Goal: Information Seeking & Learning: Learn about a topic

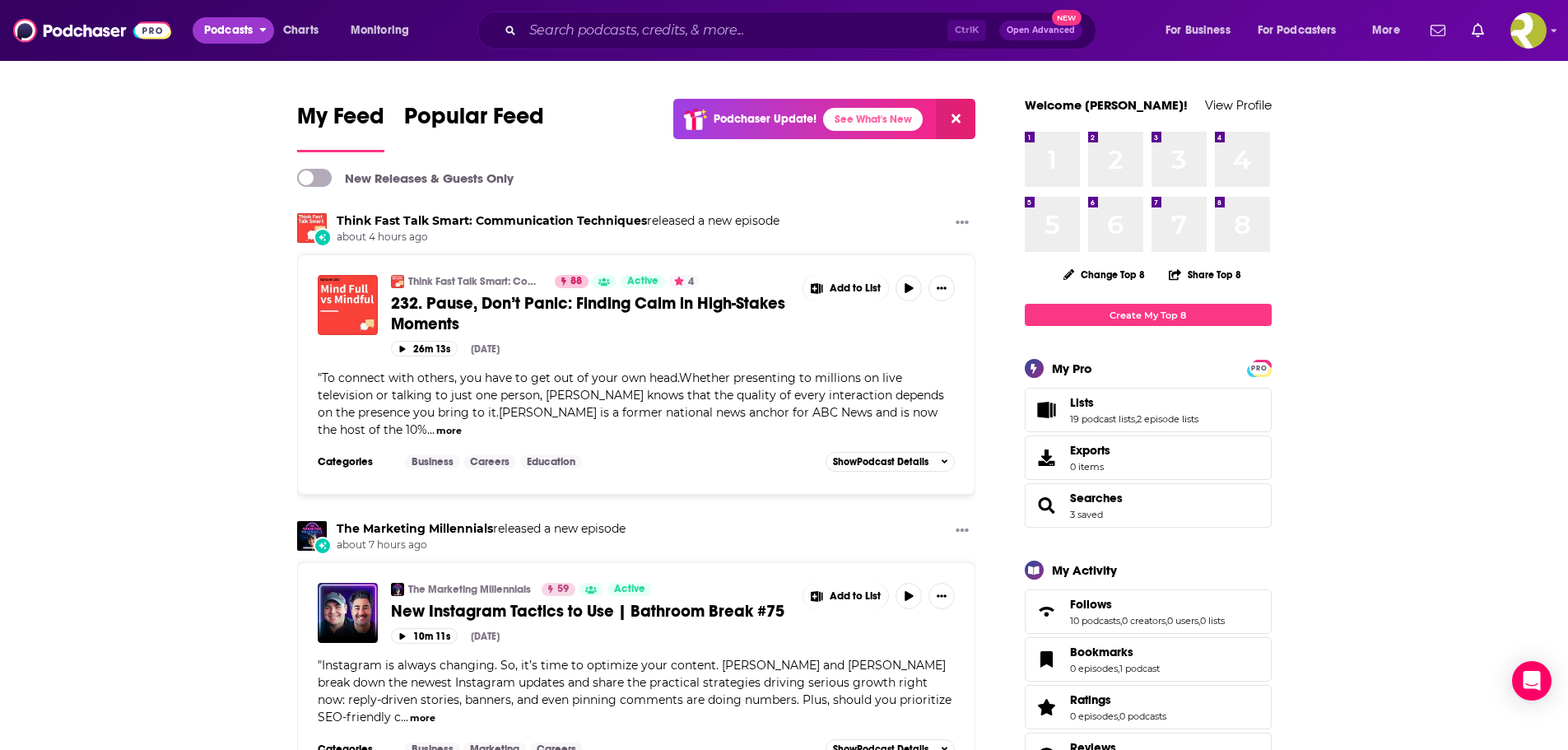
click at [239, 21] on span "Podcasts" at bounding box center [228, 30] width 48 height 23
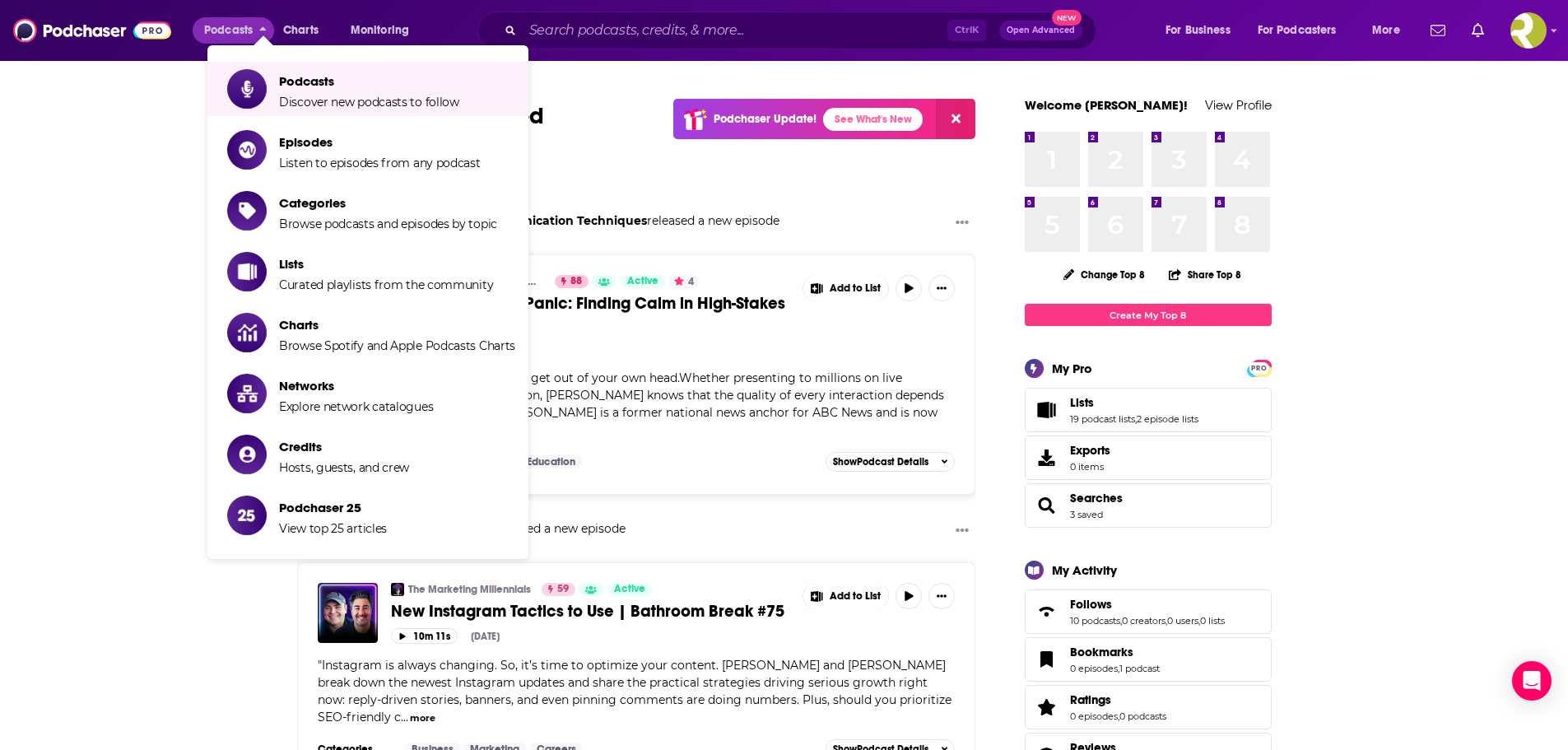
click at [570, 81] on span "Podcasts Discover new podcasts to follow Episodes Listen to episodes from any p…" at bounding box center [420, 307] width 321 height 523
click at [584, 27] on input "Search podcasts, credits, & more..." at bounding box center [734, 30] width 425 height 26
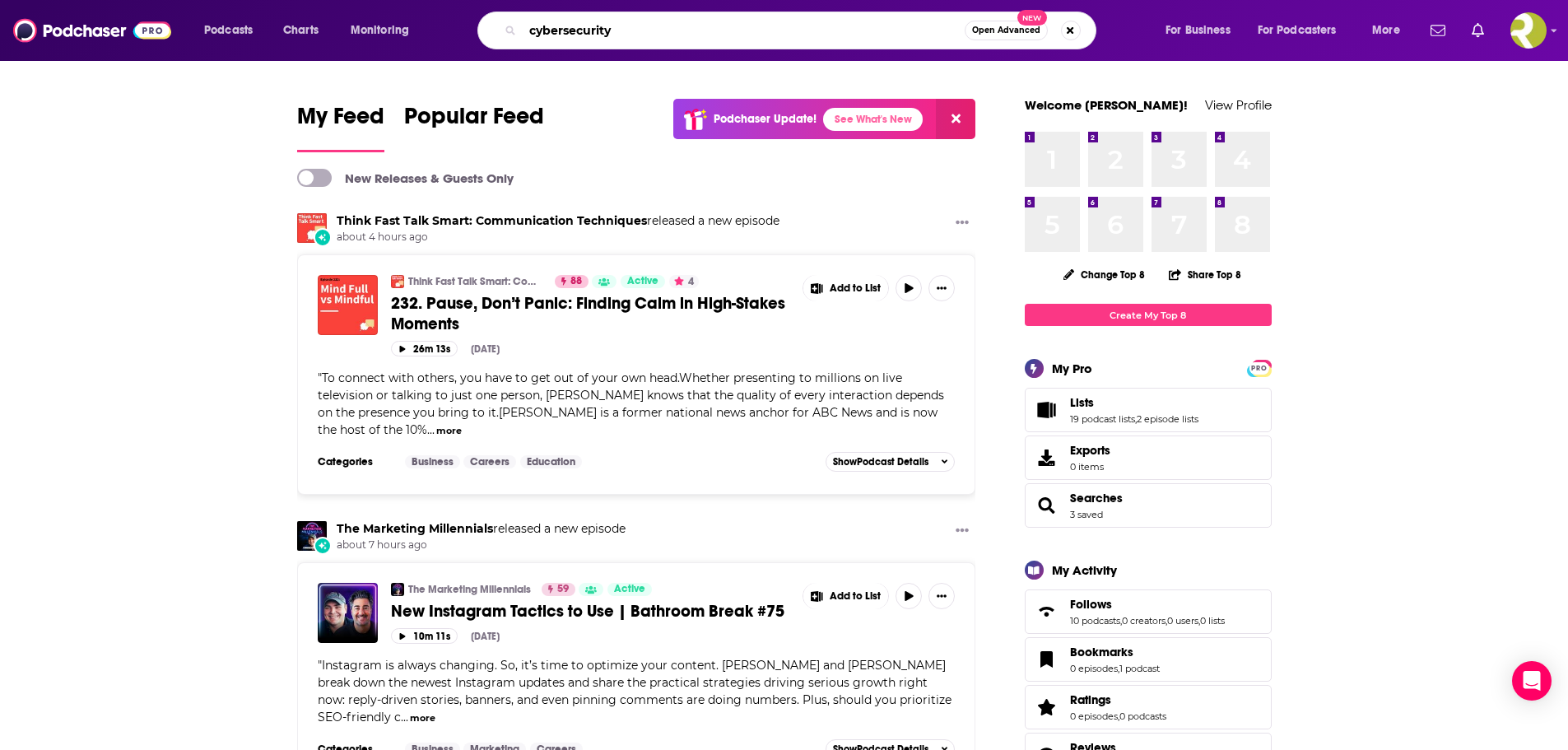
type input "cybersecurity"
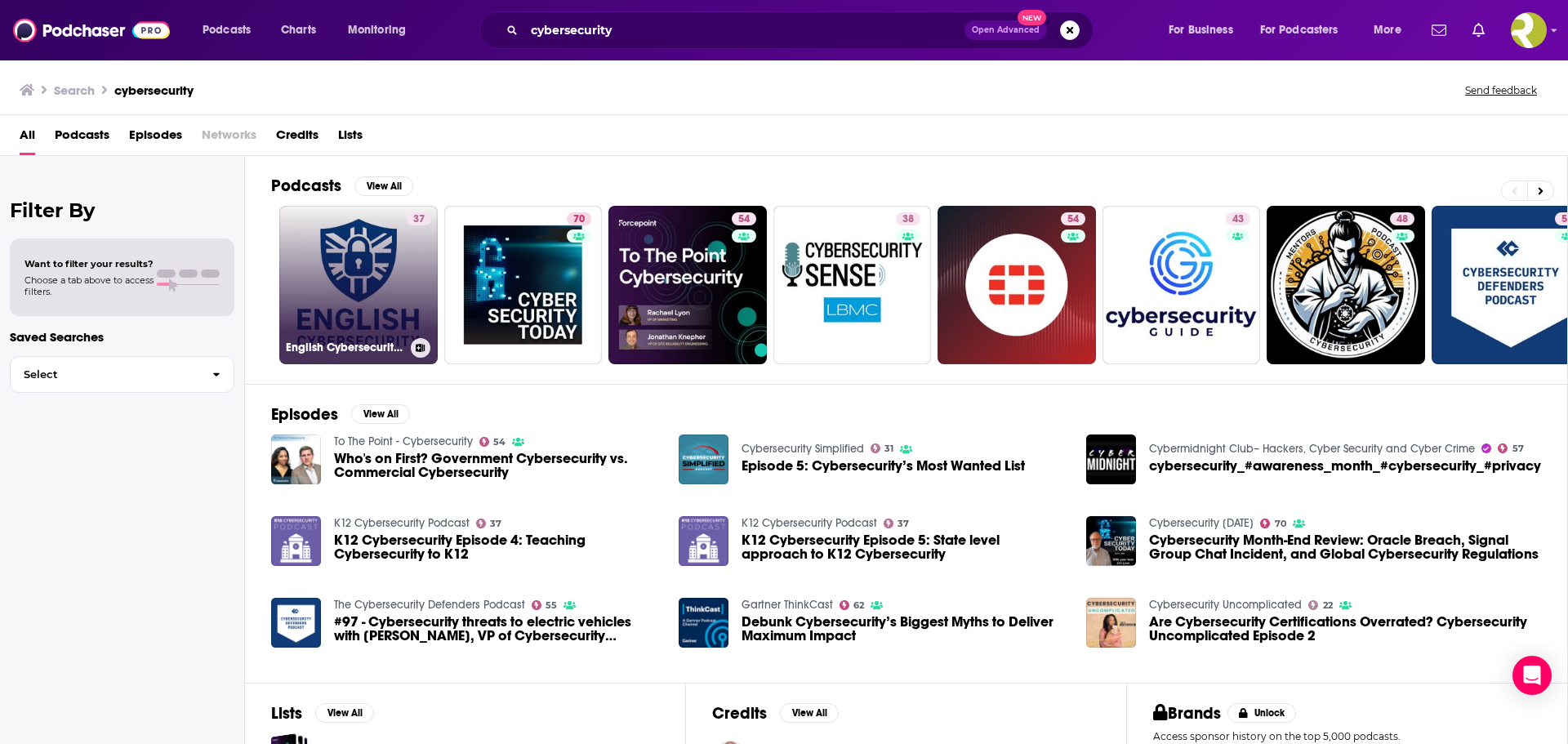
click at [343, 266] on link "37 English Cybersecurity - Cybersecurity in Plain English" at bounding box center [358, 285] width 159 height 159
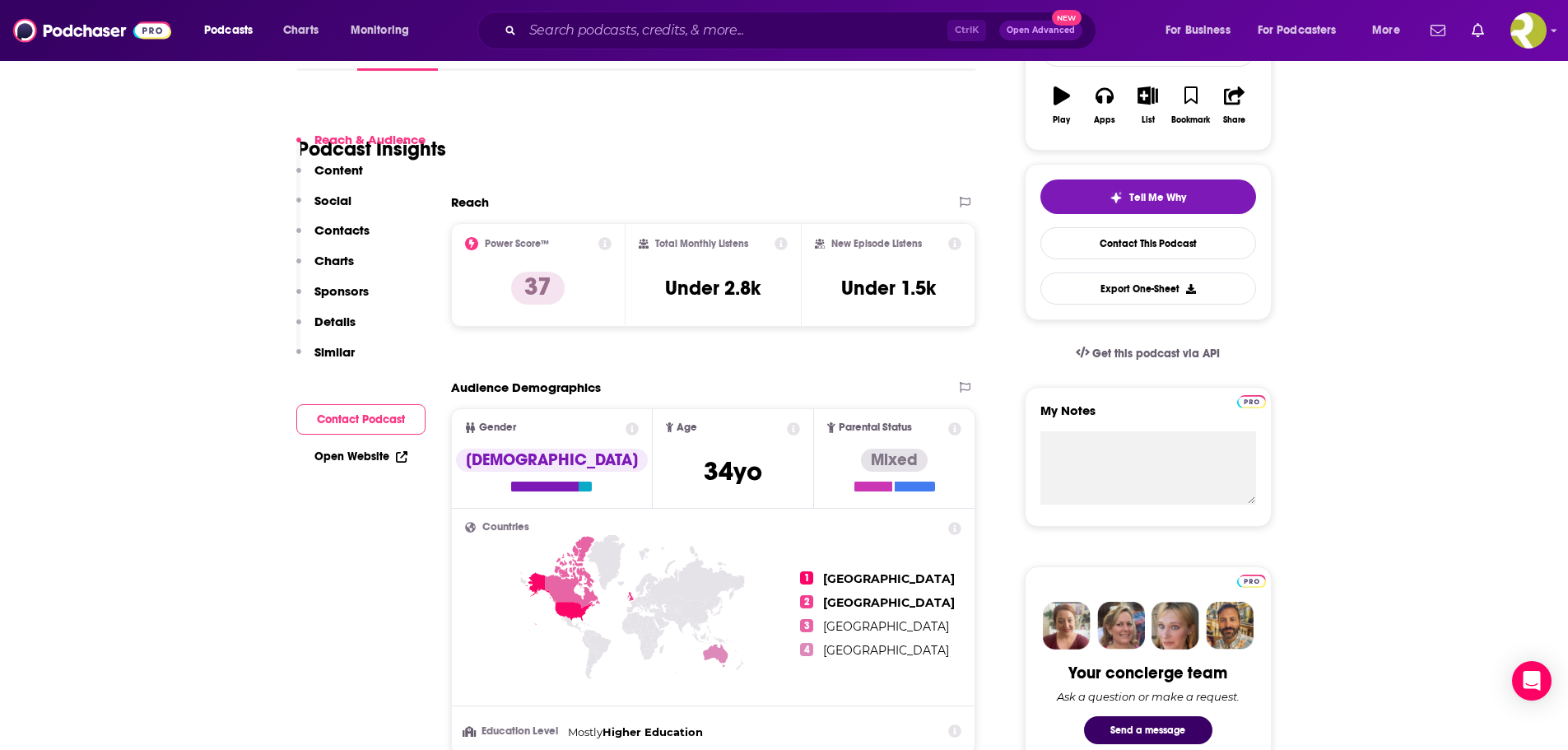
scroll to position [329, 0]
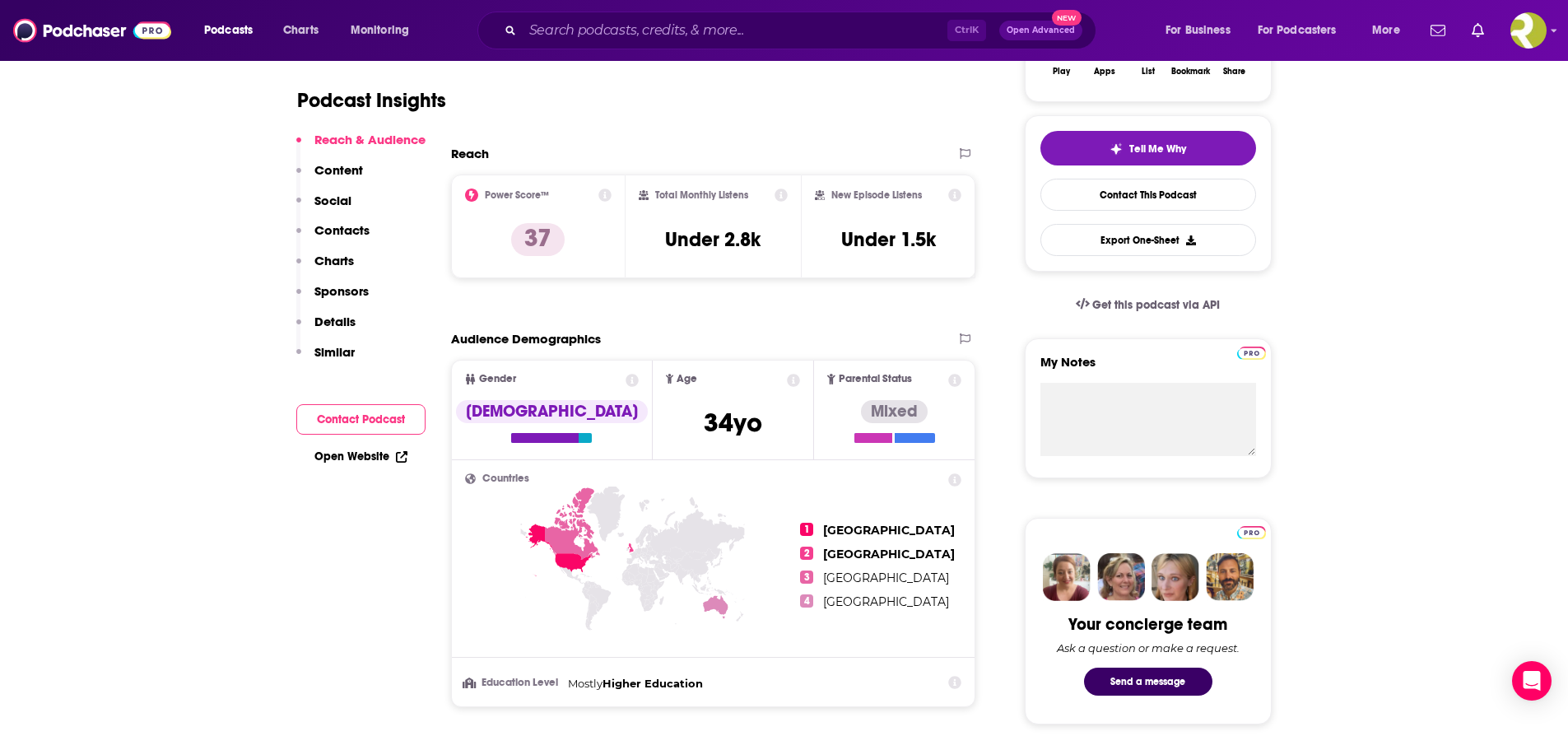
click at [605, 196] on icon at bounding box center [605, 195] width 13 height 13
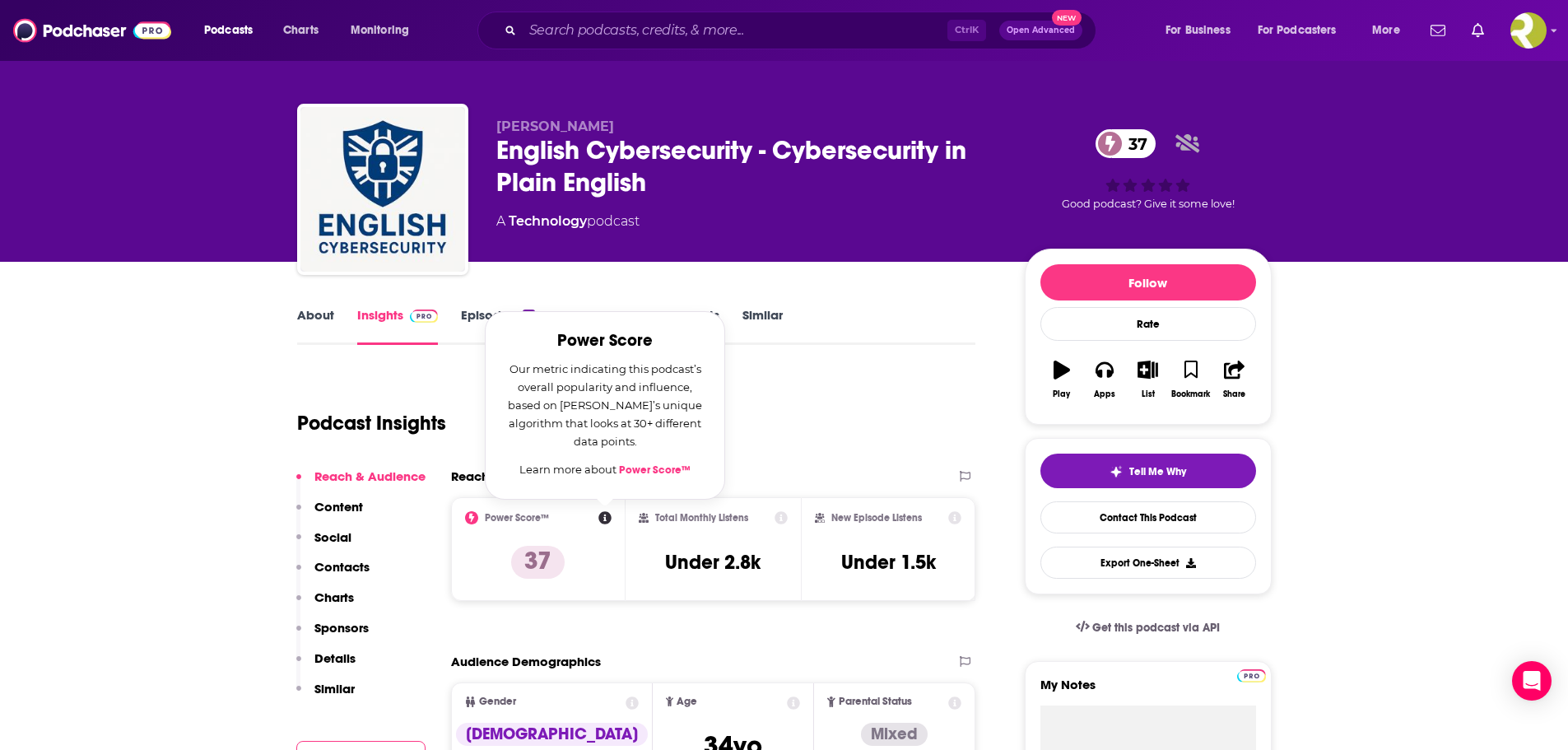
scroll to position [0, 0]
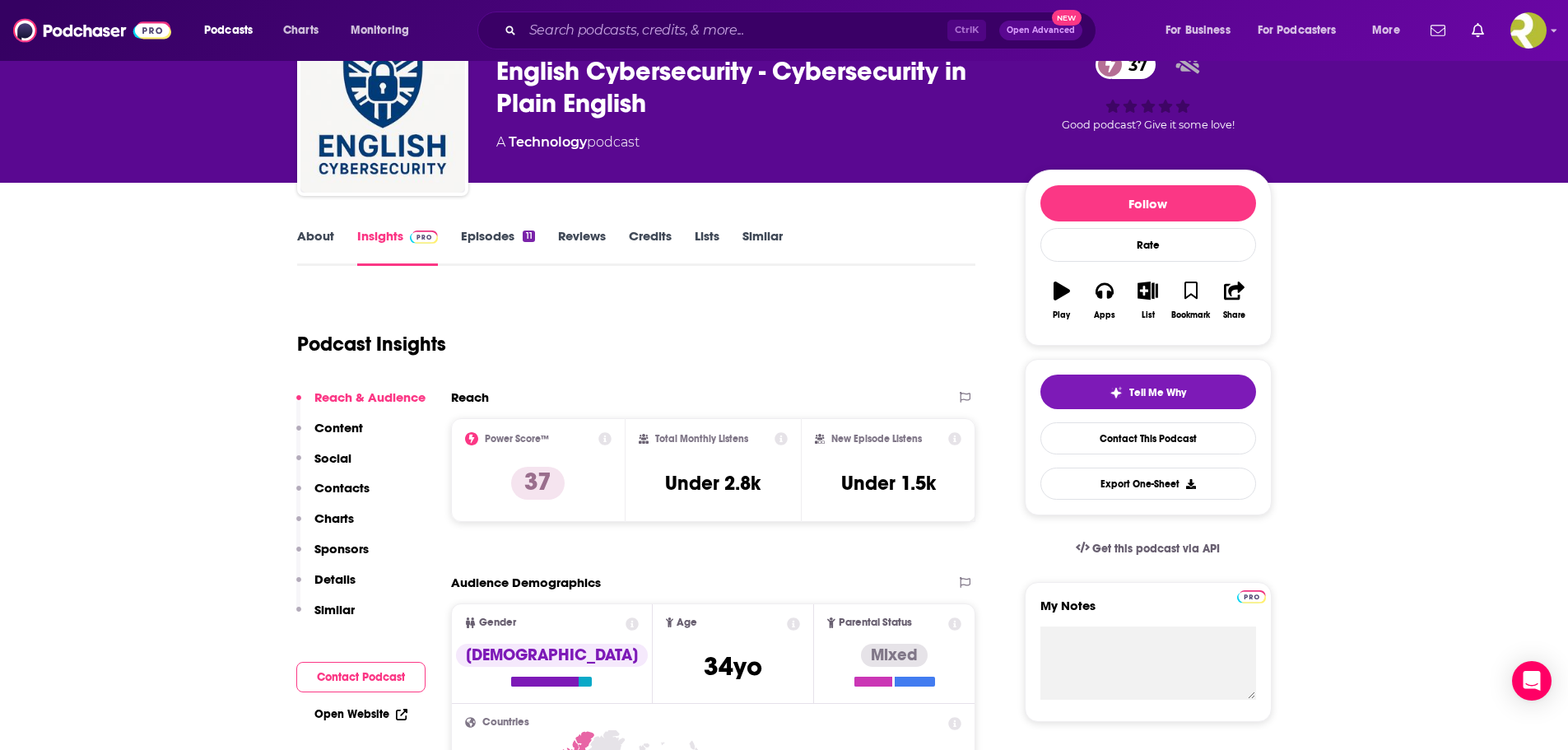
scroll to position [82, 0]
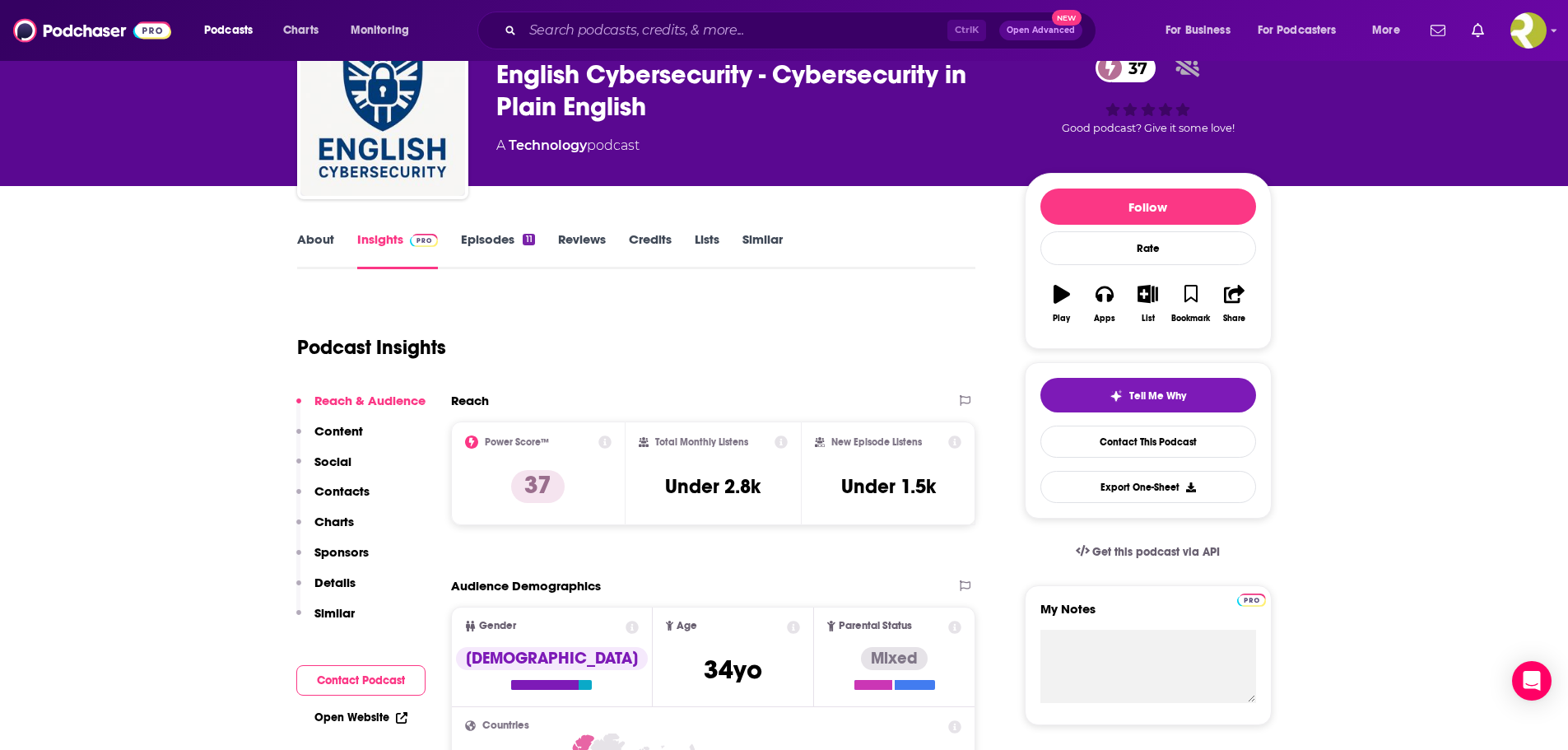
click at [312, 243] on link "About" at bounding box center [315, 249] width 37 height 37
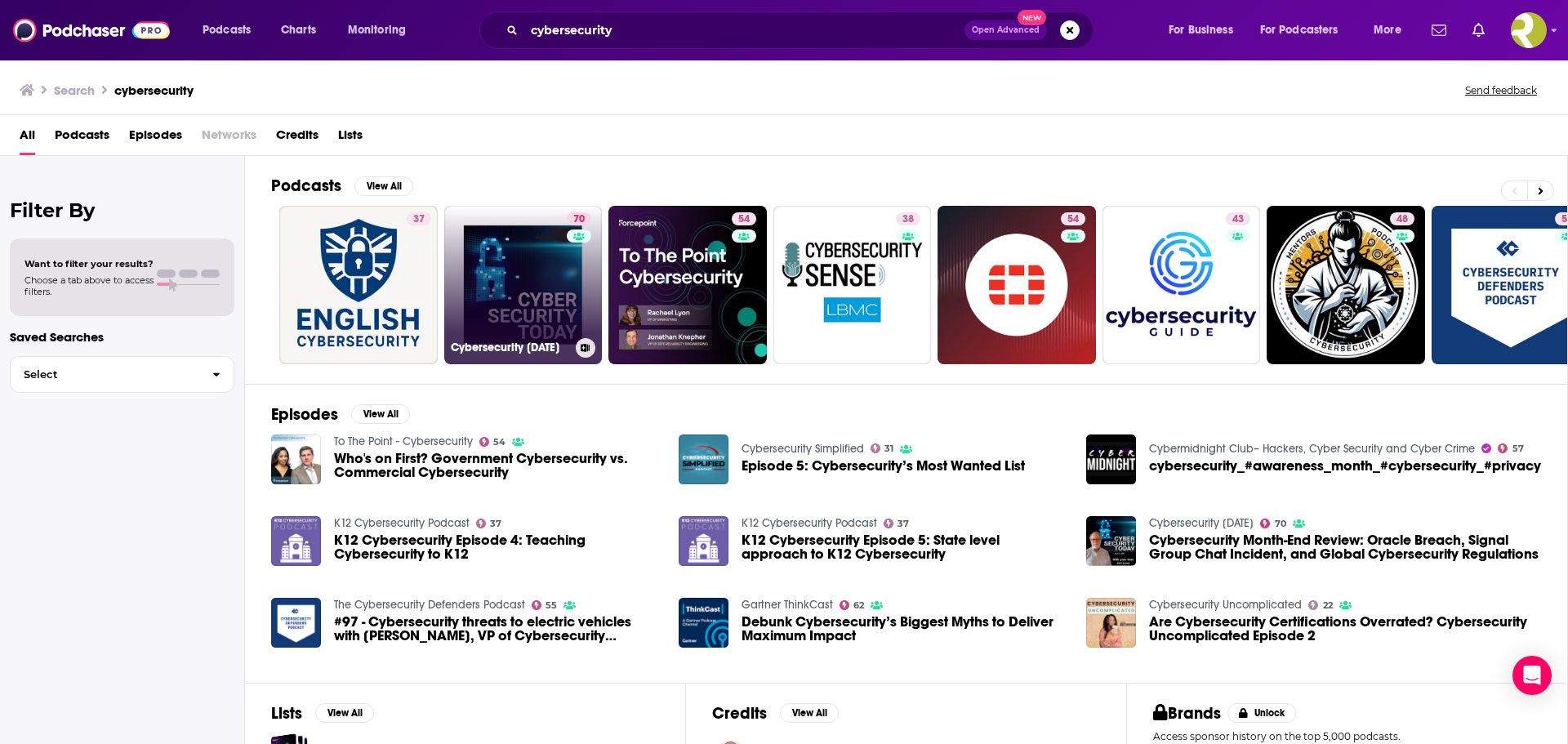
click at [538, 309] on link "70 Cybersecurity [DATE]" at bounding box center [523, 285] width 159 height 159
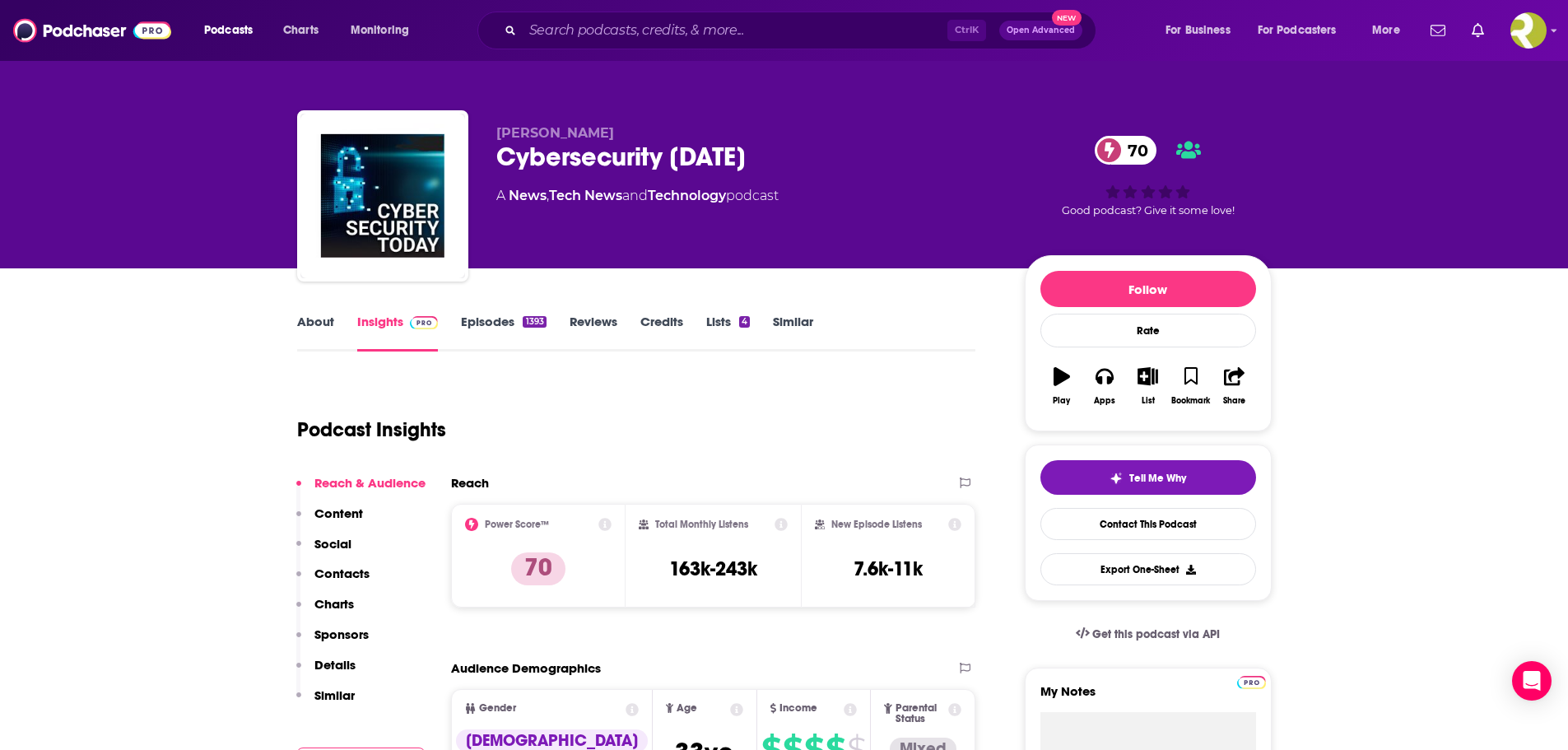
click at [609, 522] on icon at bounding box center [605, 524] width 13 height 13
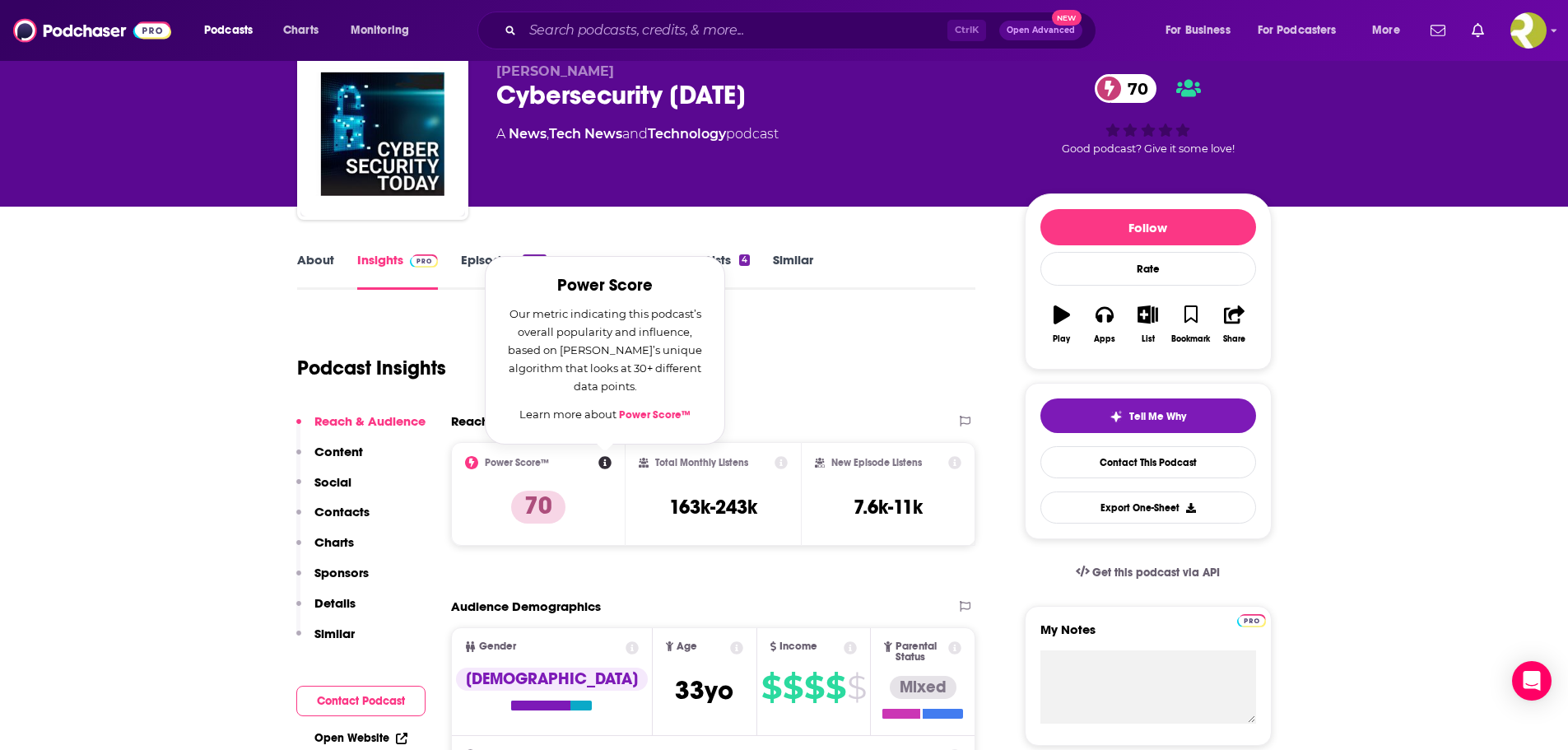
scroll to position [164, 0]
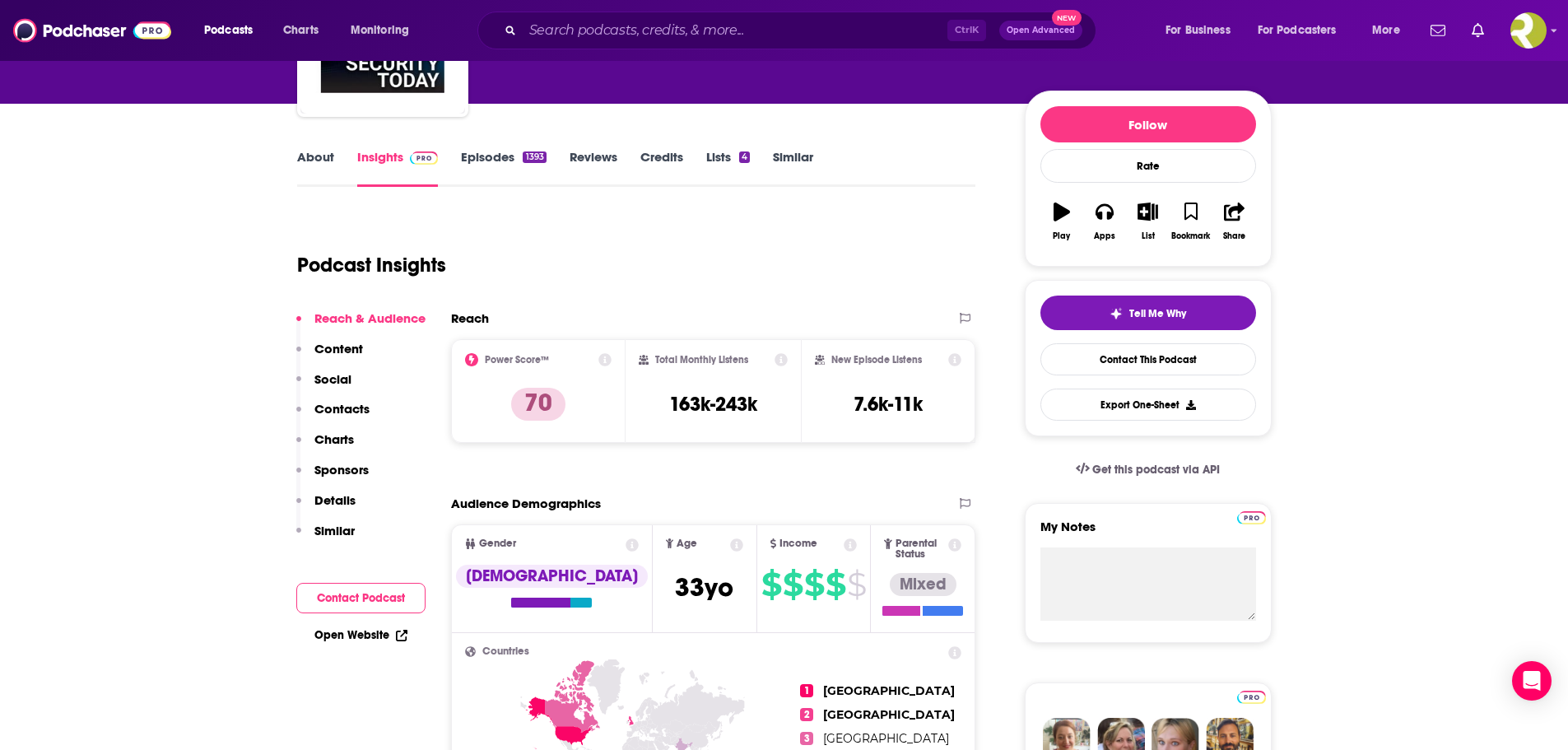
click at [363, 631] on link "Open Website" at bounding box center [361, 635] width 93 height 14
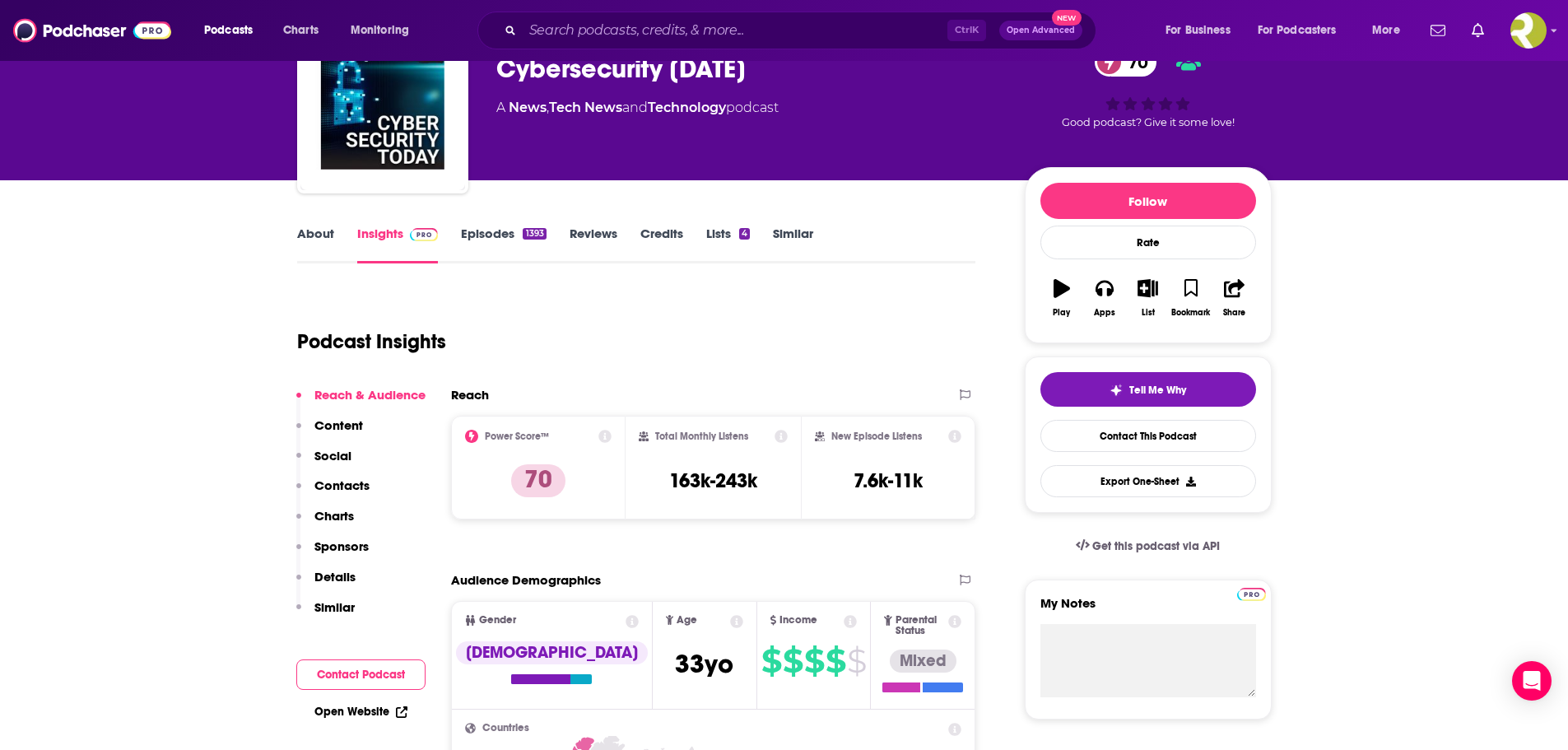
scroll to position [0, 0]
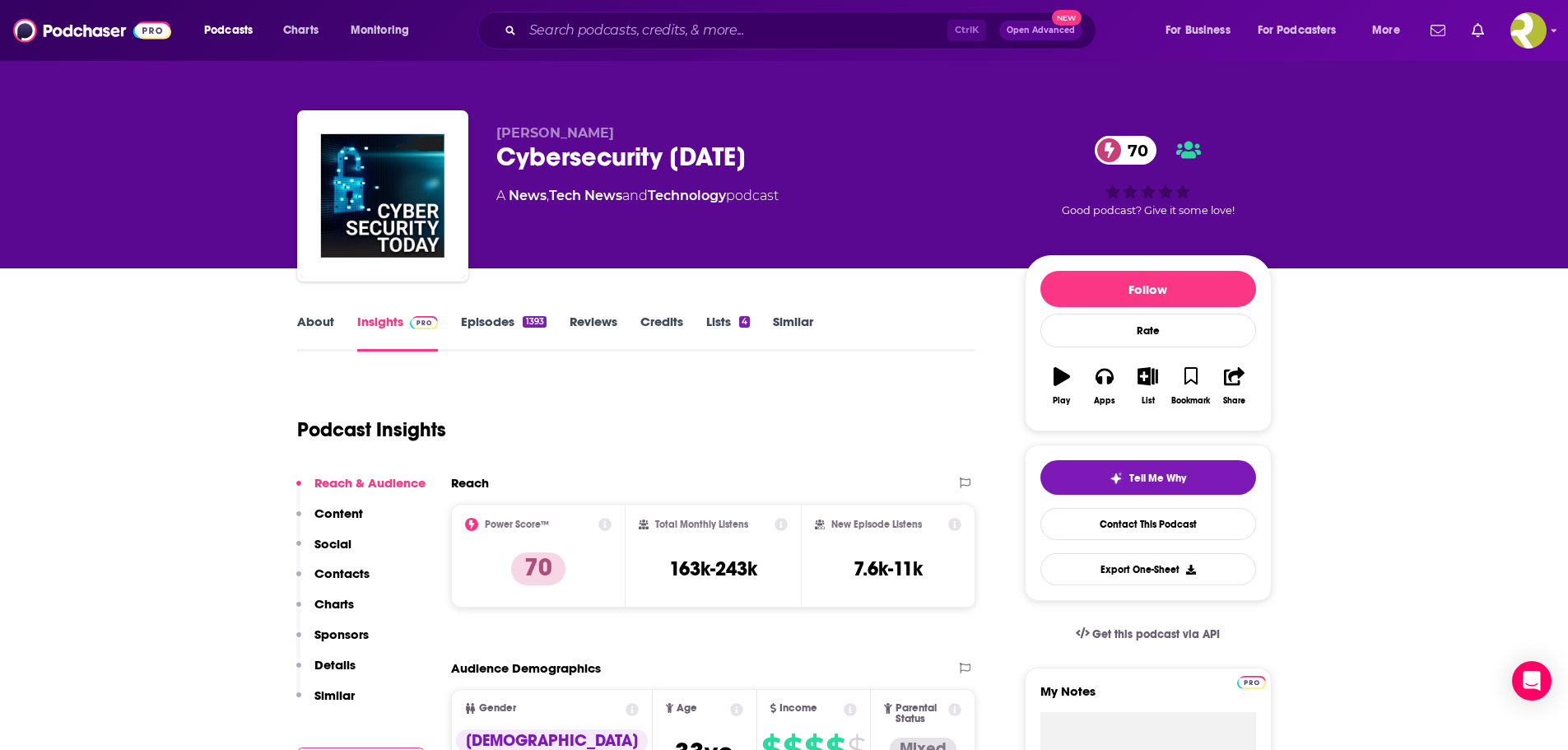
click at [500, 318] on link "Episodes 1393" at bounding box center [503, 332] width 85 height 37
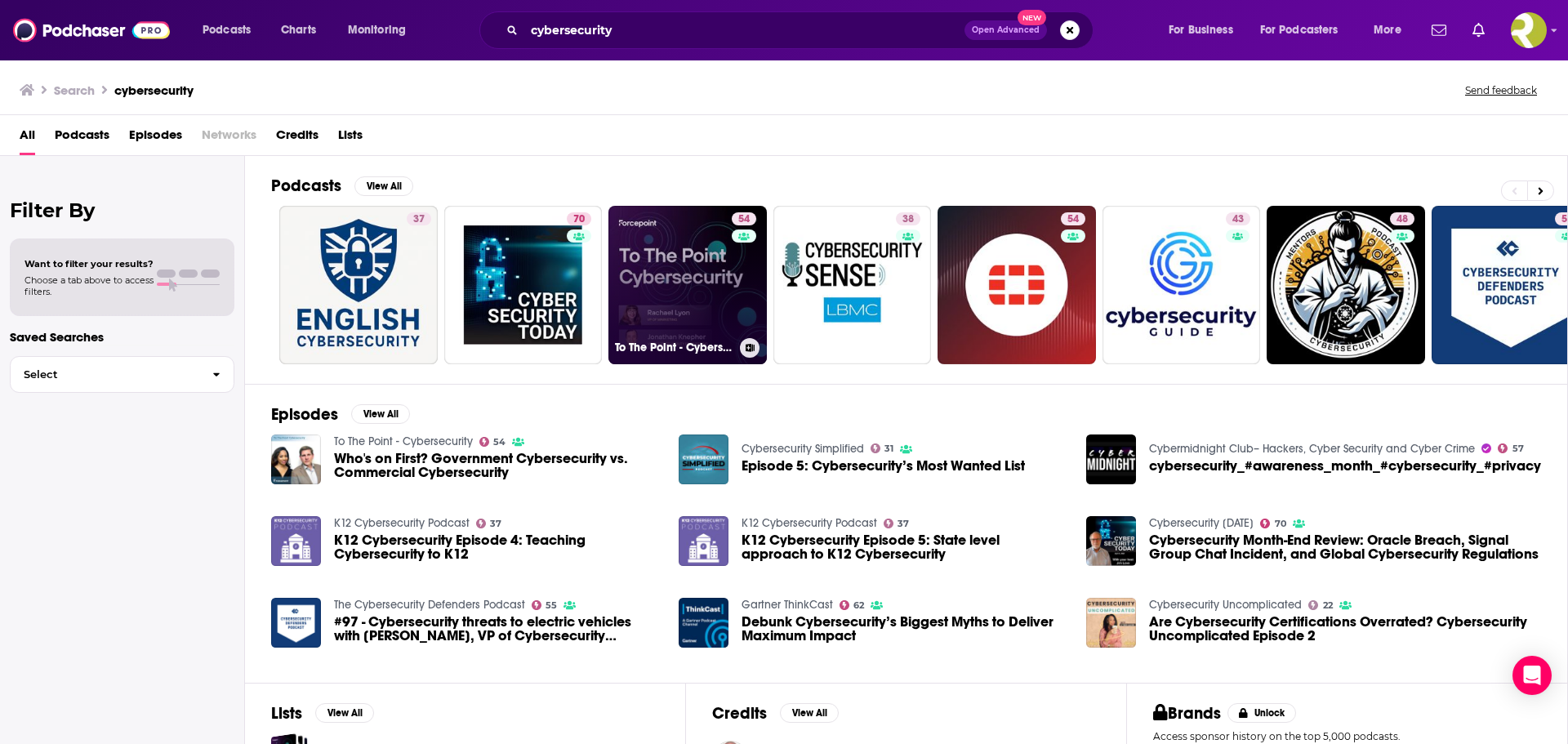
click at [651, 276] on link "54 To The Point - Cybersecurity" at bounding box center [687, 285] width 159 height 159
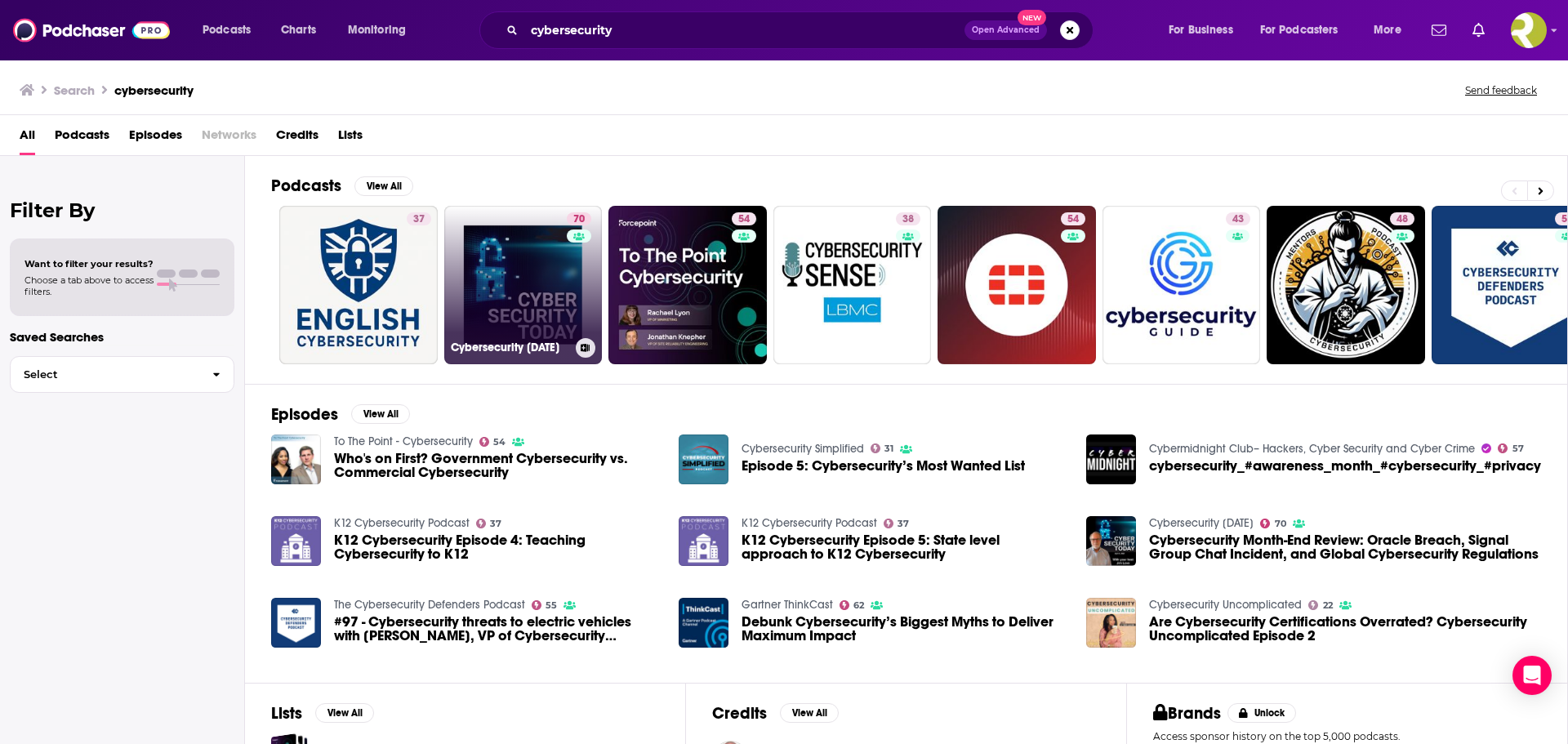
click at [521, 225] on link "70 Cybersecurity [DATE]" at bounding box center [523, 285] width 159 height 159
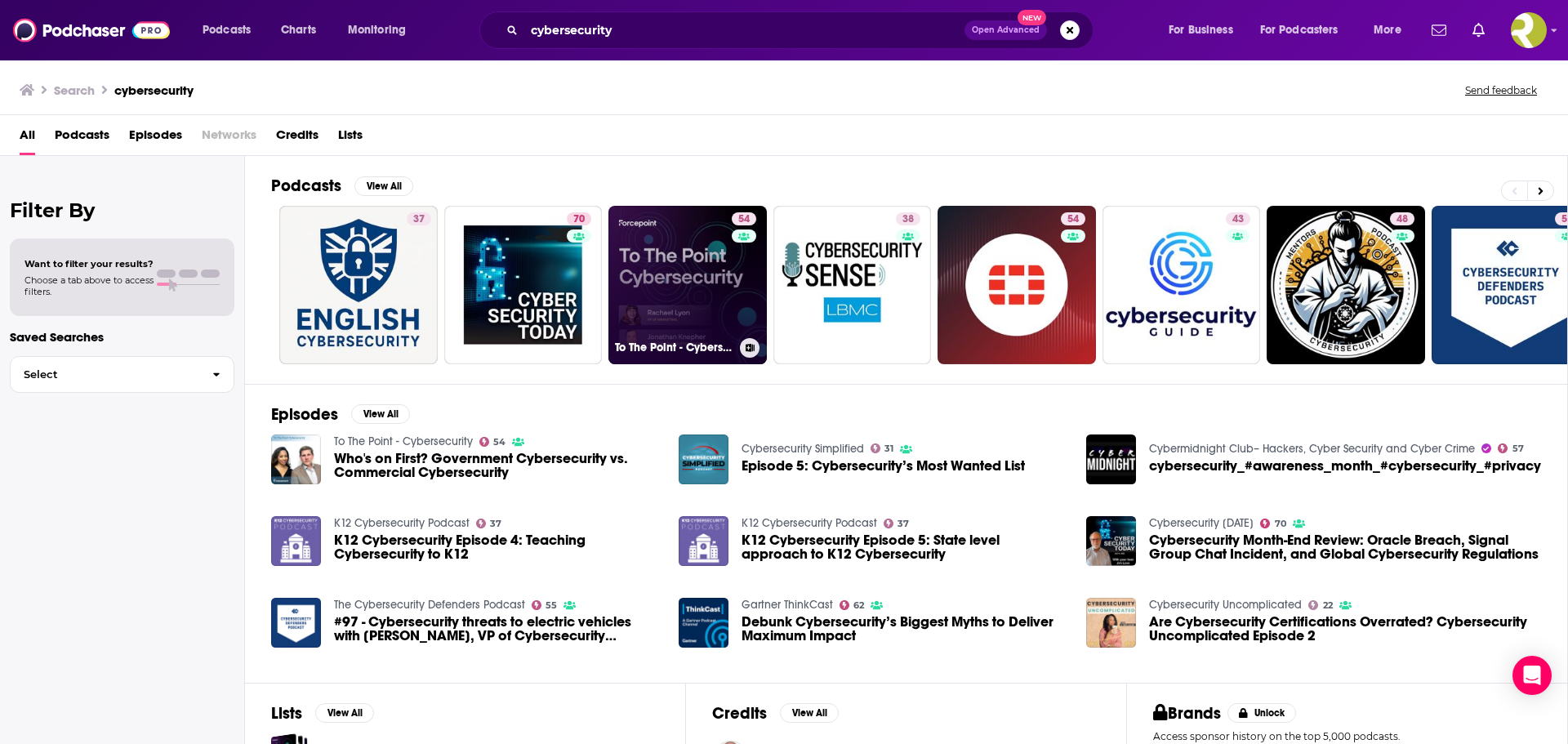
click at [666, 303] on link "54 To The Point - Cybersecurity" at bounding box center [687, 285] width 159 height 159
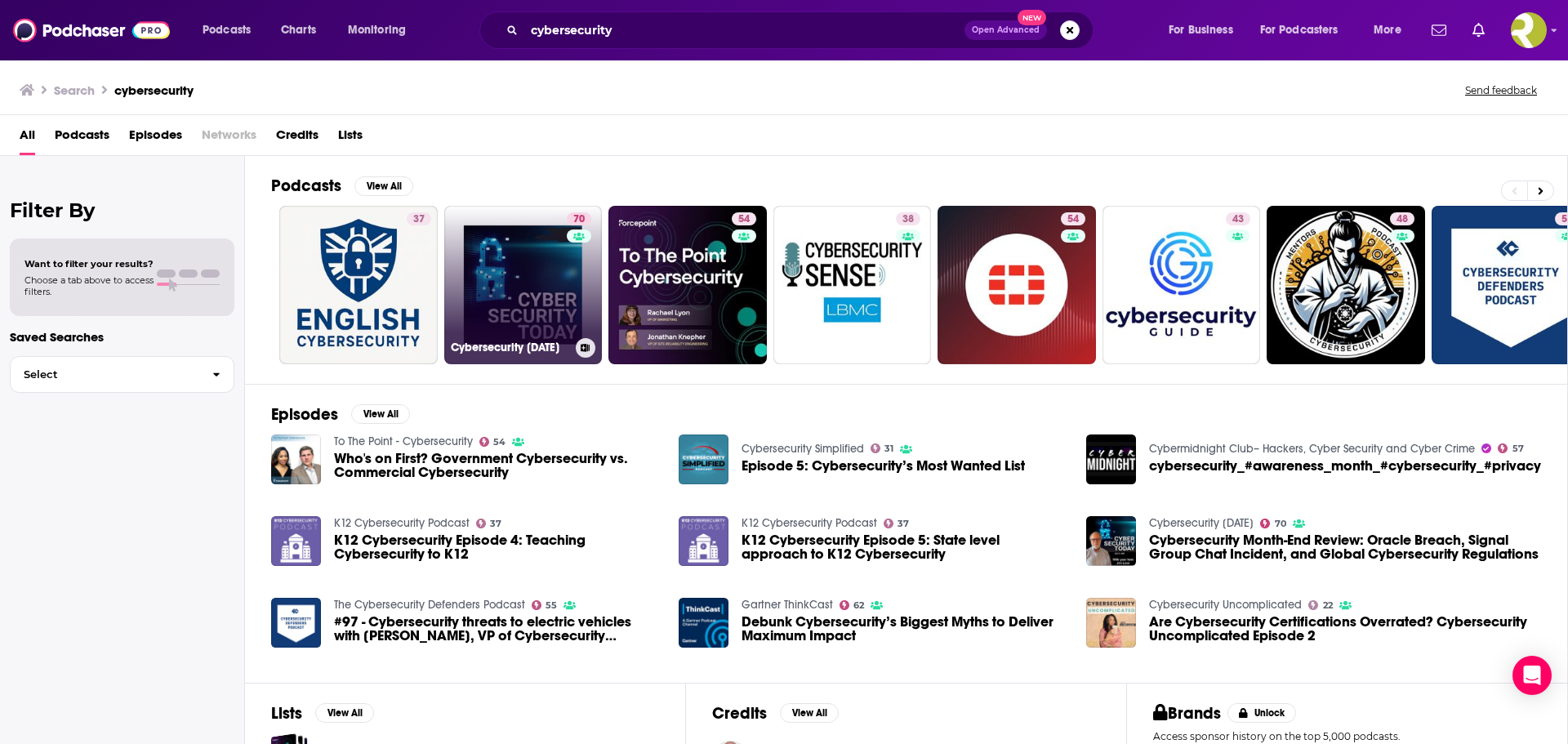
click at [535, 298] on link "70 Cybersecurity [DATE]" at bounding box center [523, 285] width 159 height 159
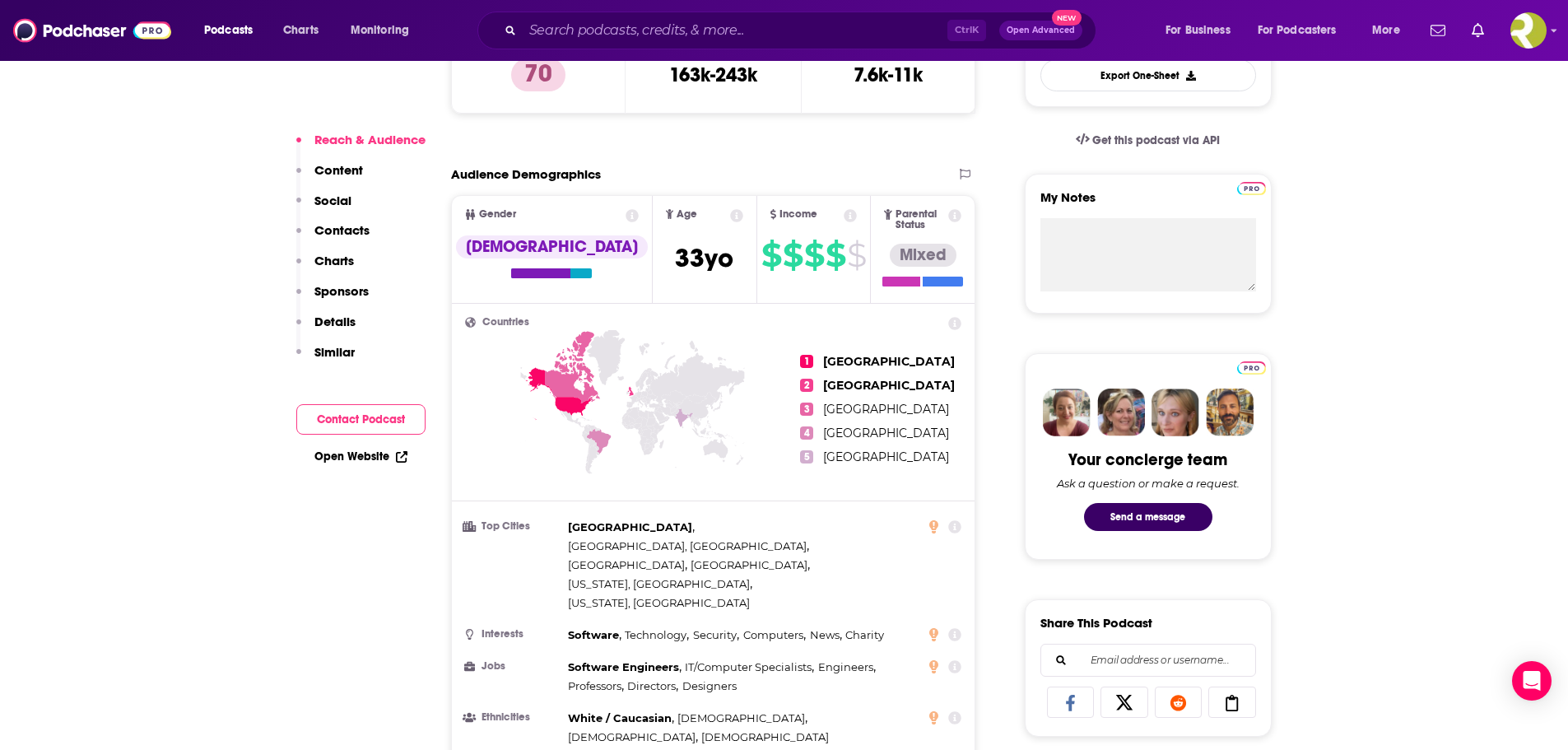
scroll to position [988, 0]
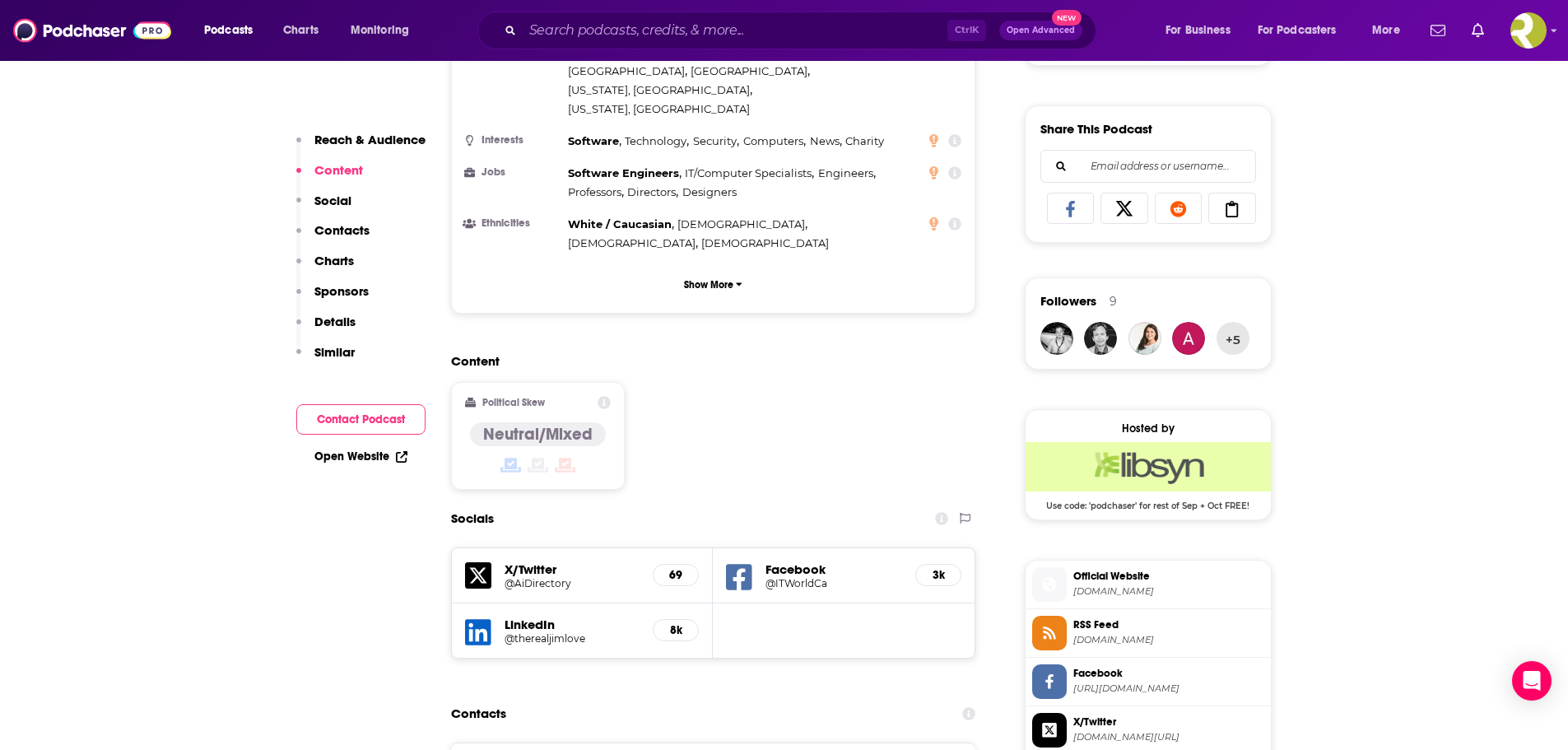
click at [543, 548] on div "X/Twitter @AiDirectory 69" at bounding box center [583, 576] width 262 height 55
click at [544, 577] on h5 "@AiDirectory" at bounding box center [572, 584] width 136 height 13
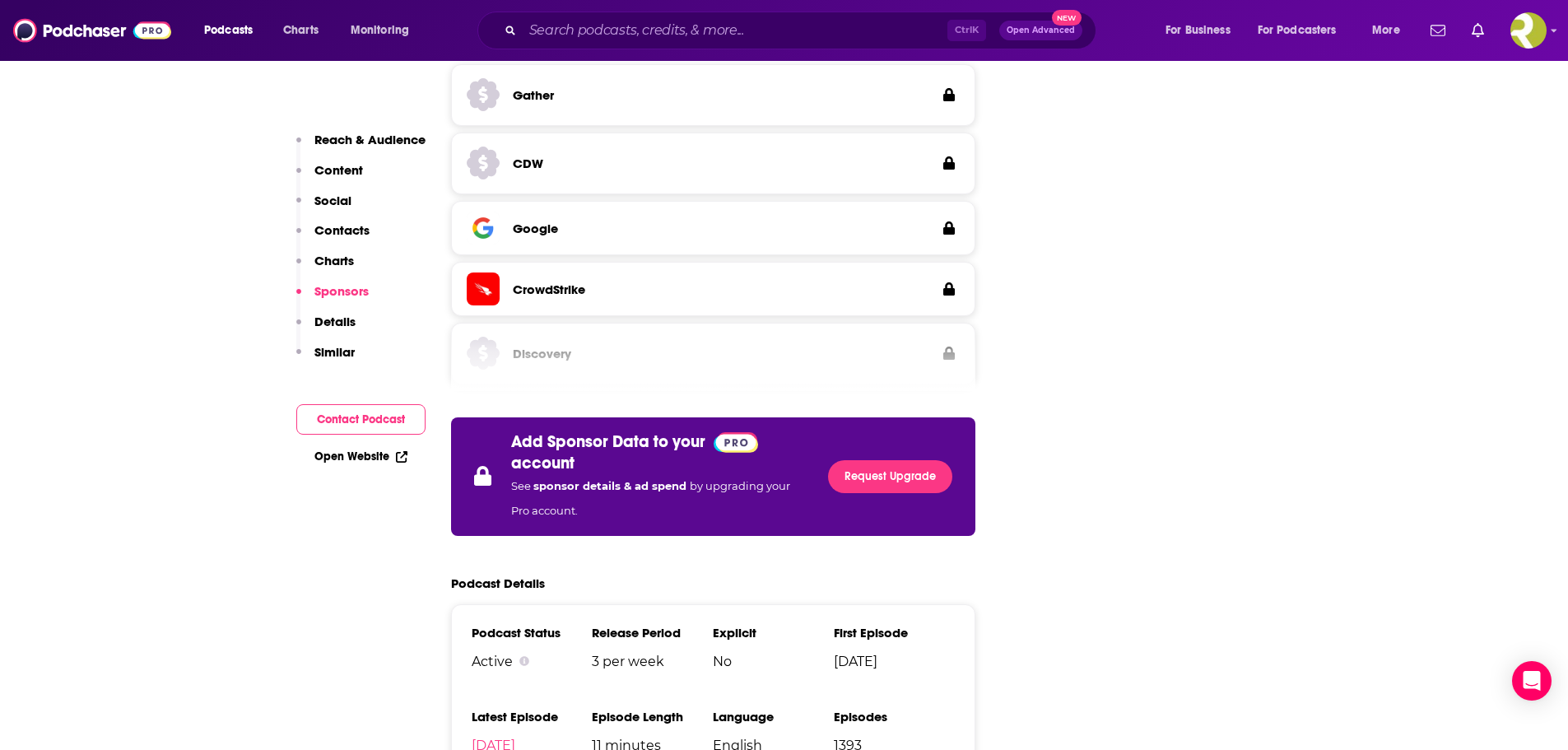
scroll to position [2881, 0]
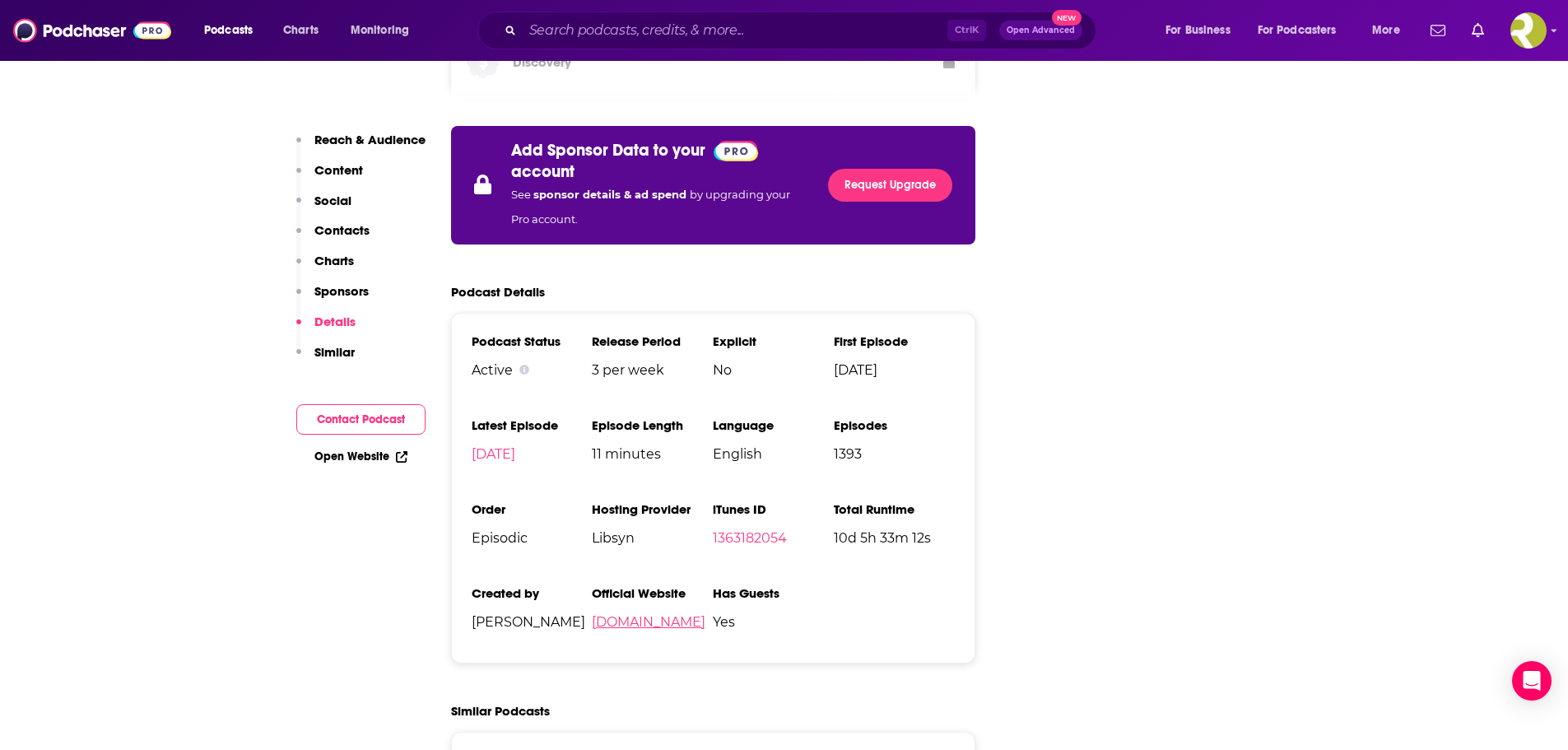
click at [614, 614] on link "[DOMAIN_NAME]" at bounding box center [648, 621] width 113 height 16
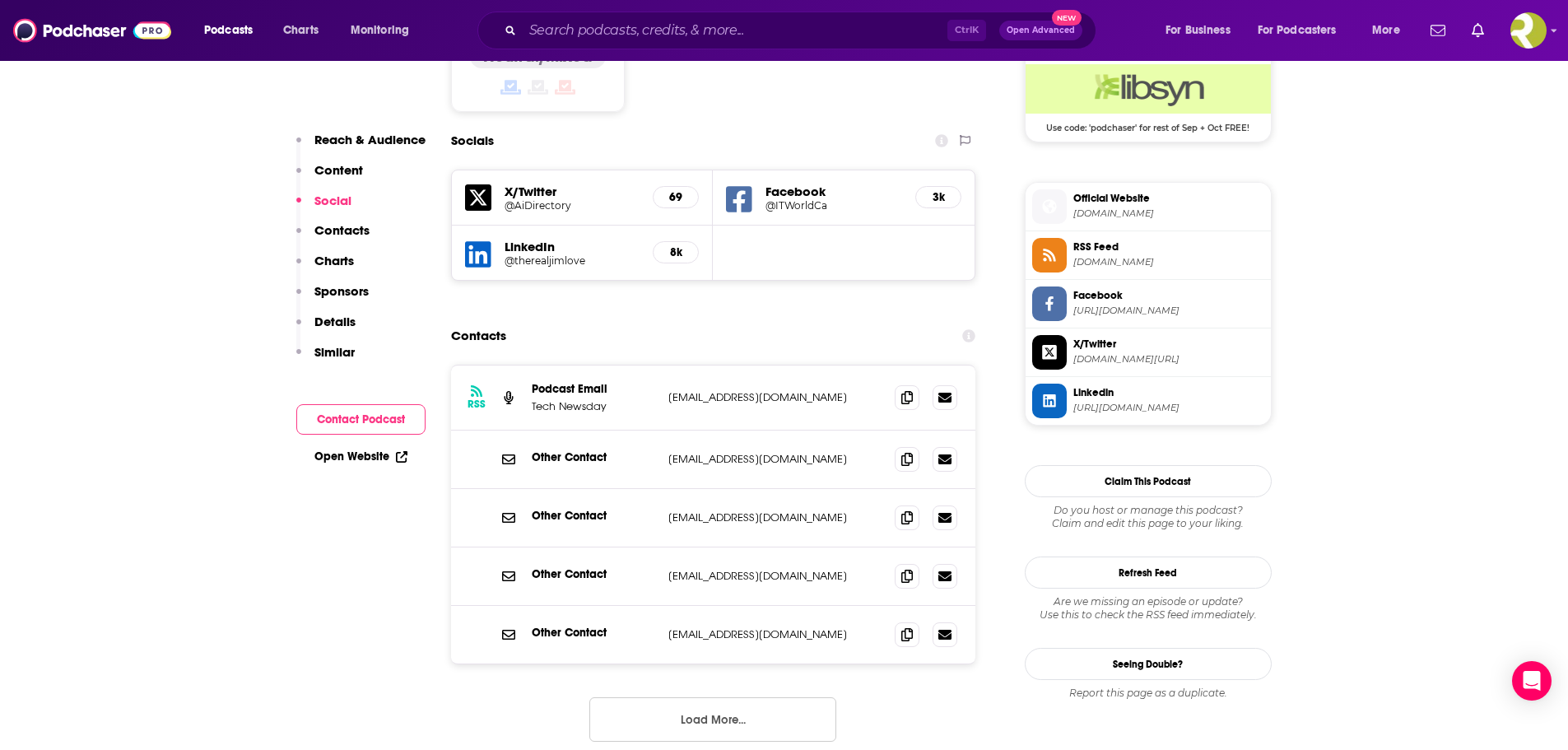
scroll to position [1153, 0]
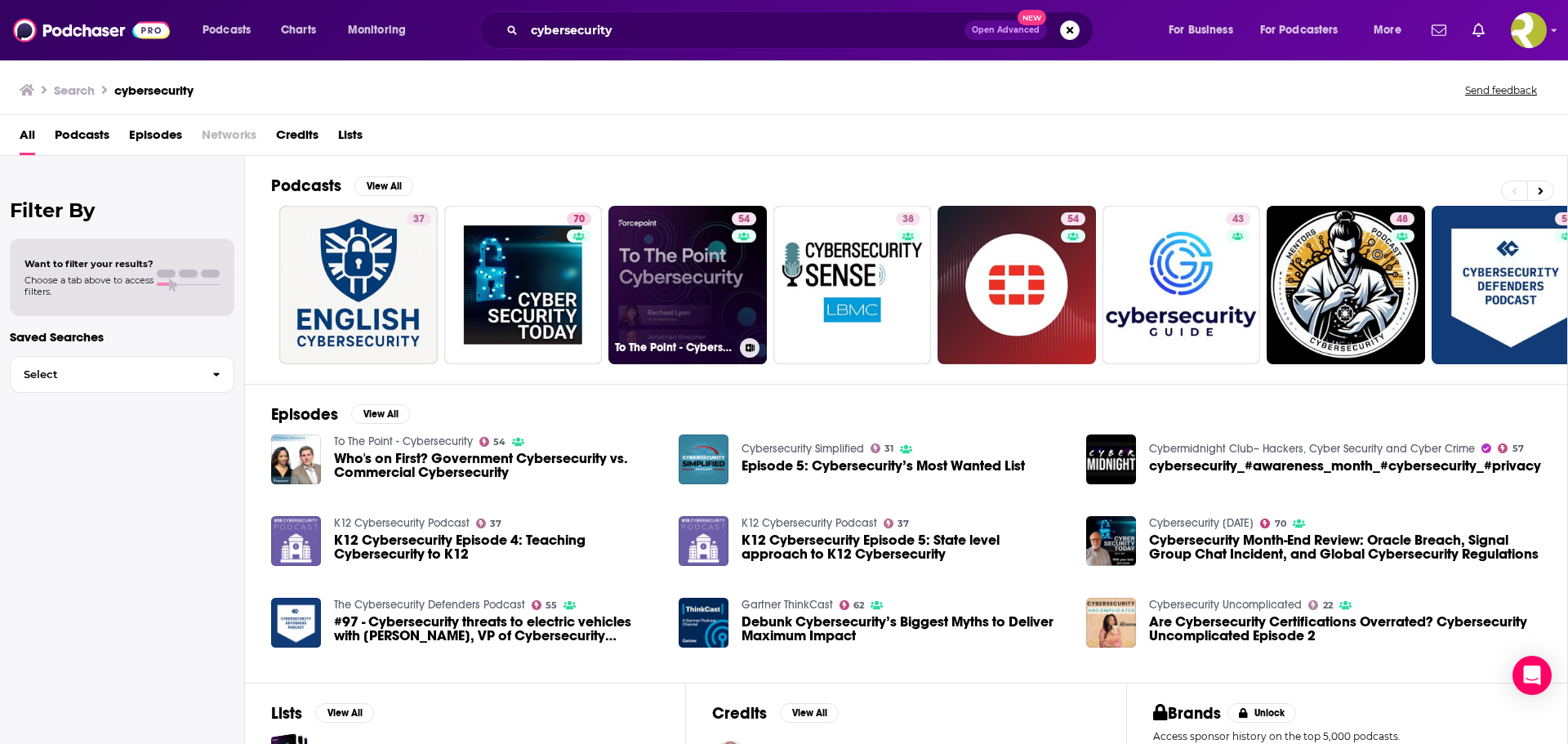
click at [702, 279] on link "54 To The Point - Cybersecurity" at bounding box center [687, 285] width 159 height 159
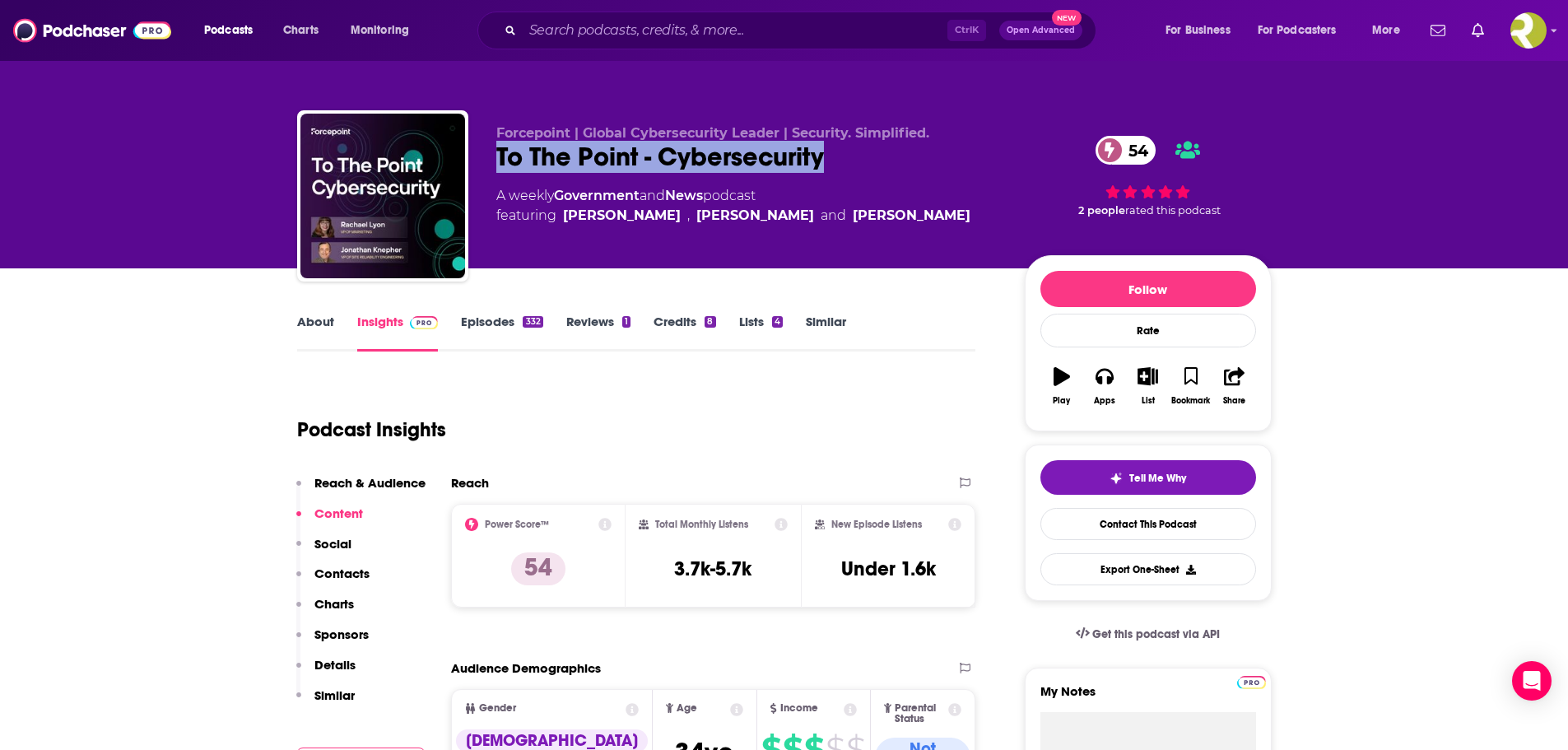
drag, startPoint x: 499, startPoint y: 153, endPoint x: 836, endPoint y: 150, distance: 337.0
click at [836, 150] on div "To The Point - Cybersecurity 54" at bounding box center [747, 156] width 502 height 32
copy h2 "To The Point - Cybersecurity"
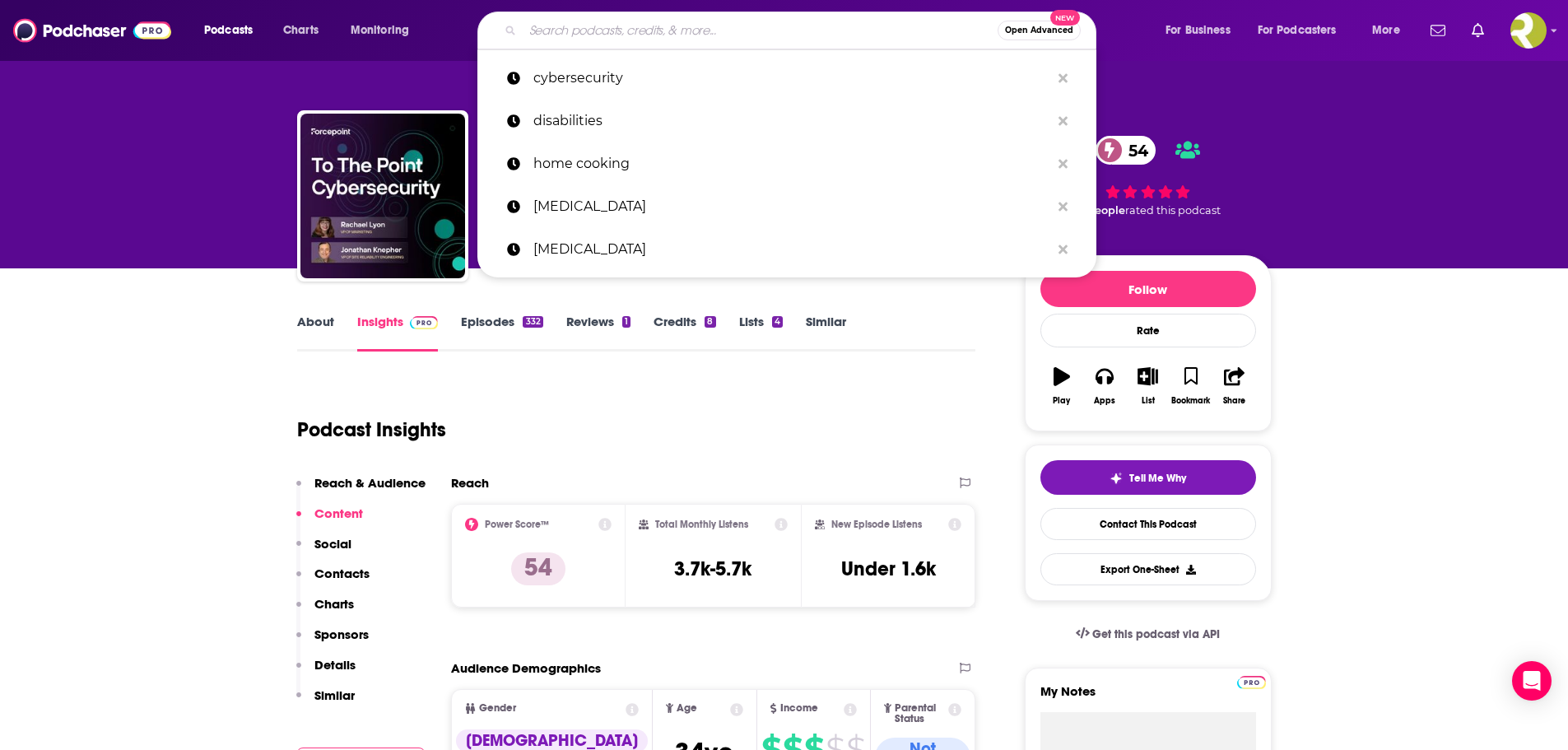
click at [638, 26] on input "Search podcasts, credits, & more..." at bounding box center [760, 30] width 475 height 26
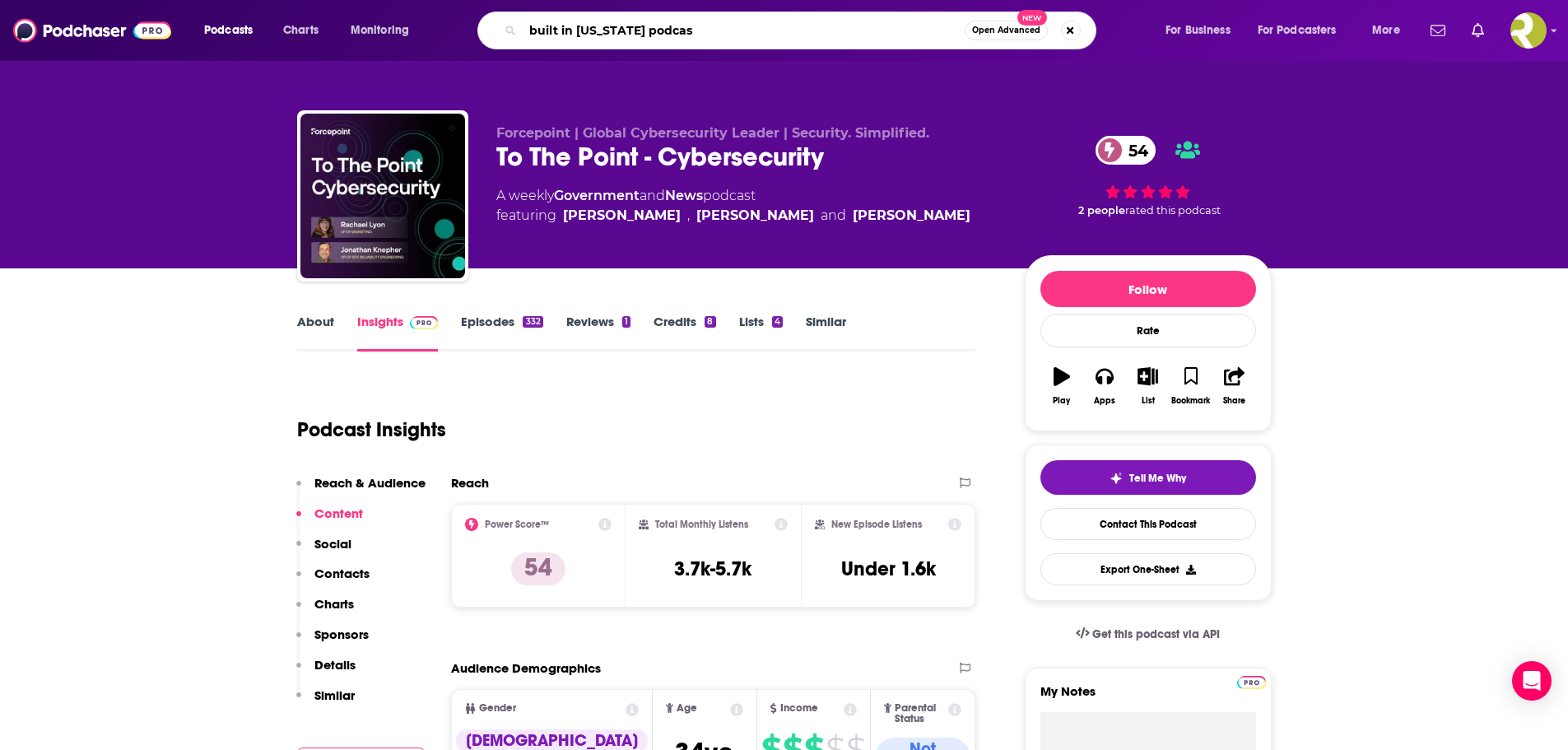
type input "built in [US_STATE] podcast"
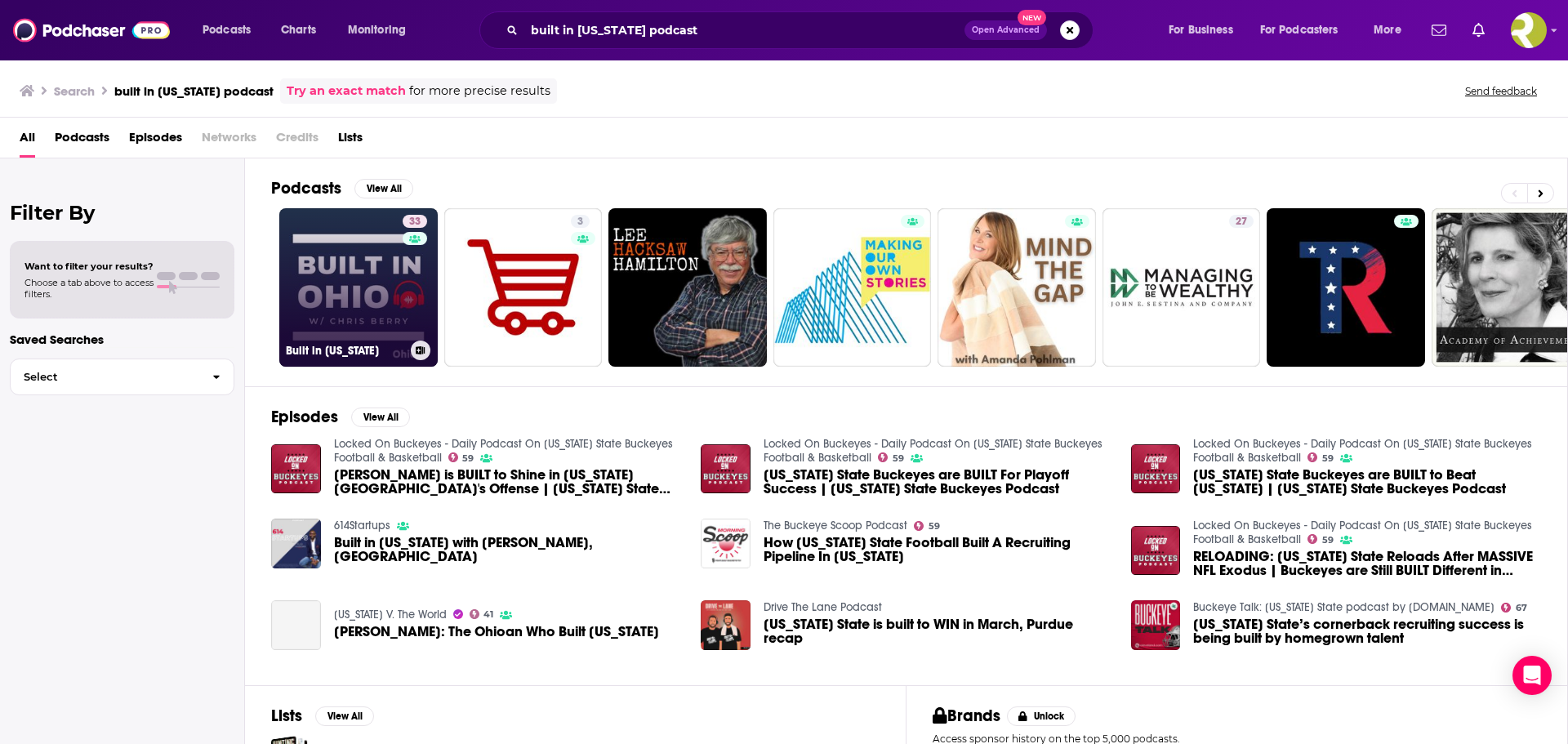
click at [357, 267] on link "33 Built in [US_STATE]" at bounding box center [358, 287] width 159 height 159
